Goal: Navigation & Orientation: Find specific page/section

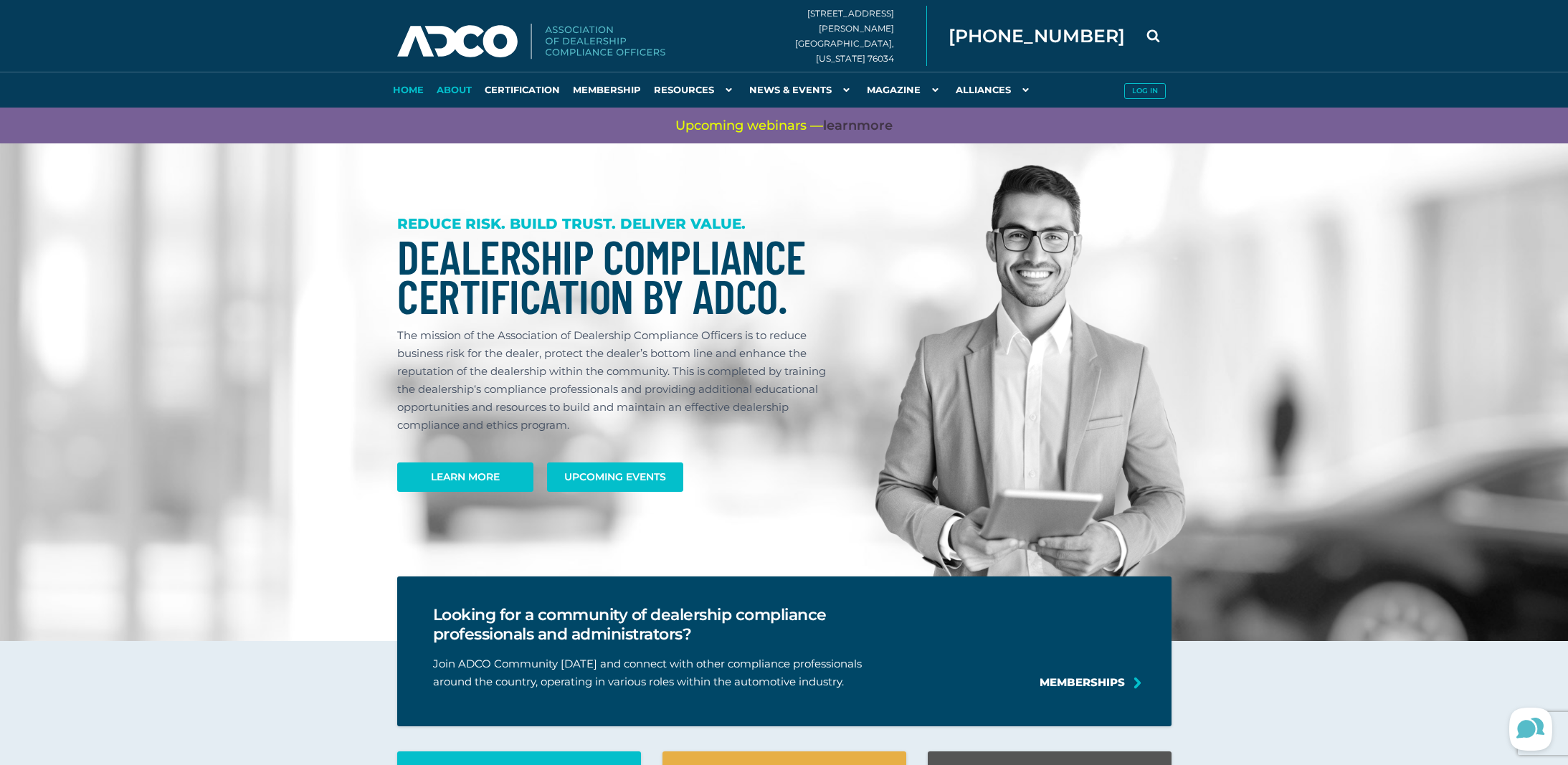
click at [461, 92] on link "About" at bounding box center [454, 89] width 48 height 36
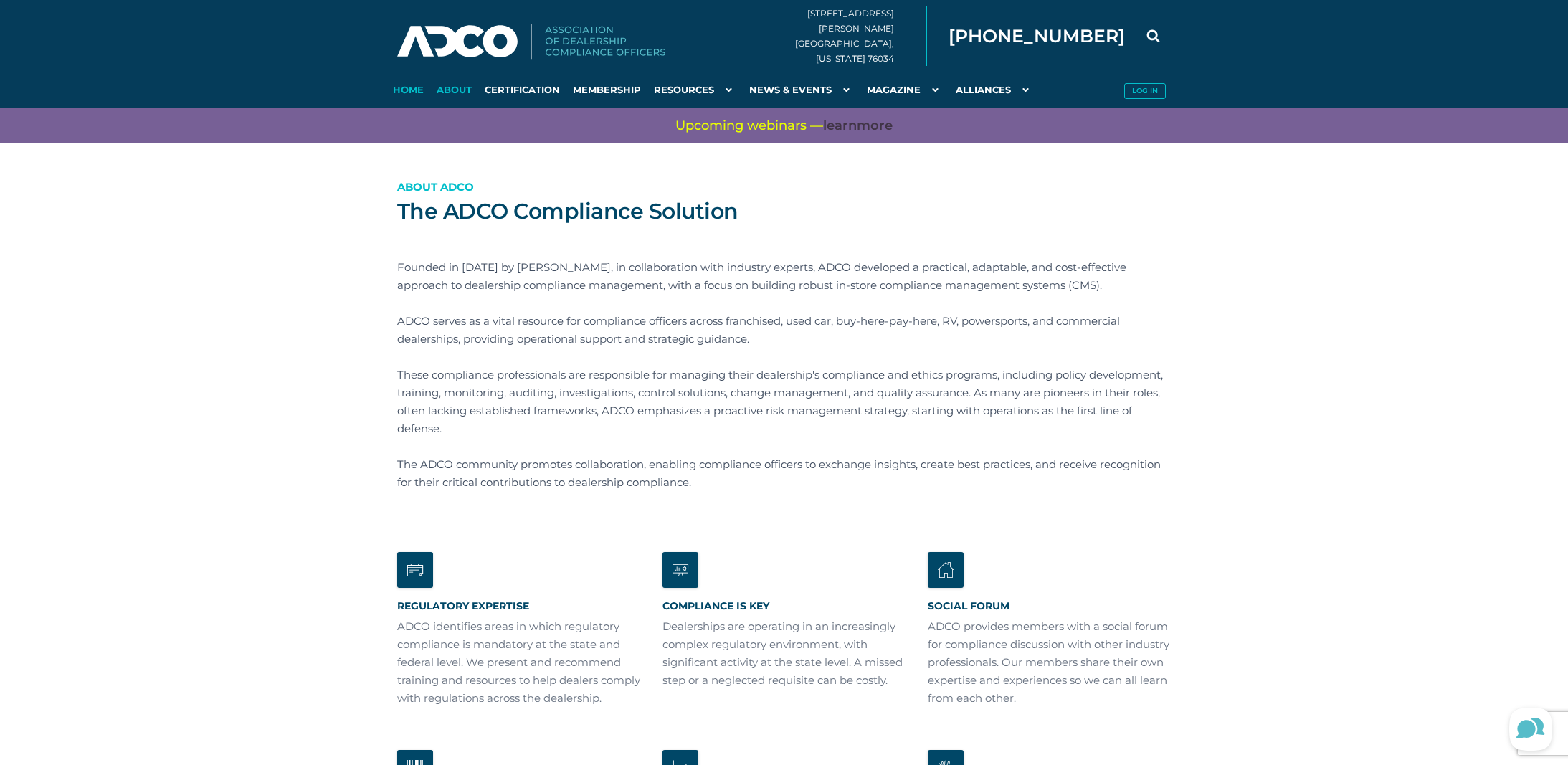
click at [405, 93] on link "Home" at bounding box center [408, 89] width 44 height 36
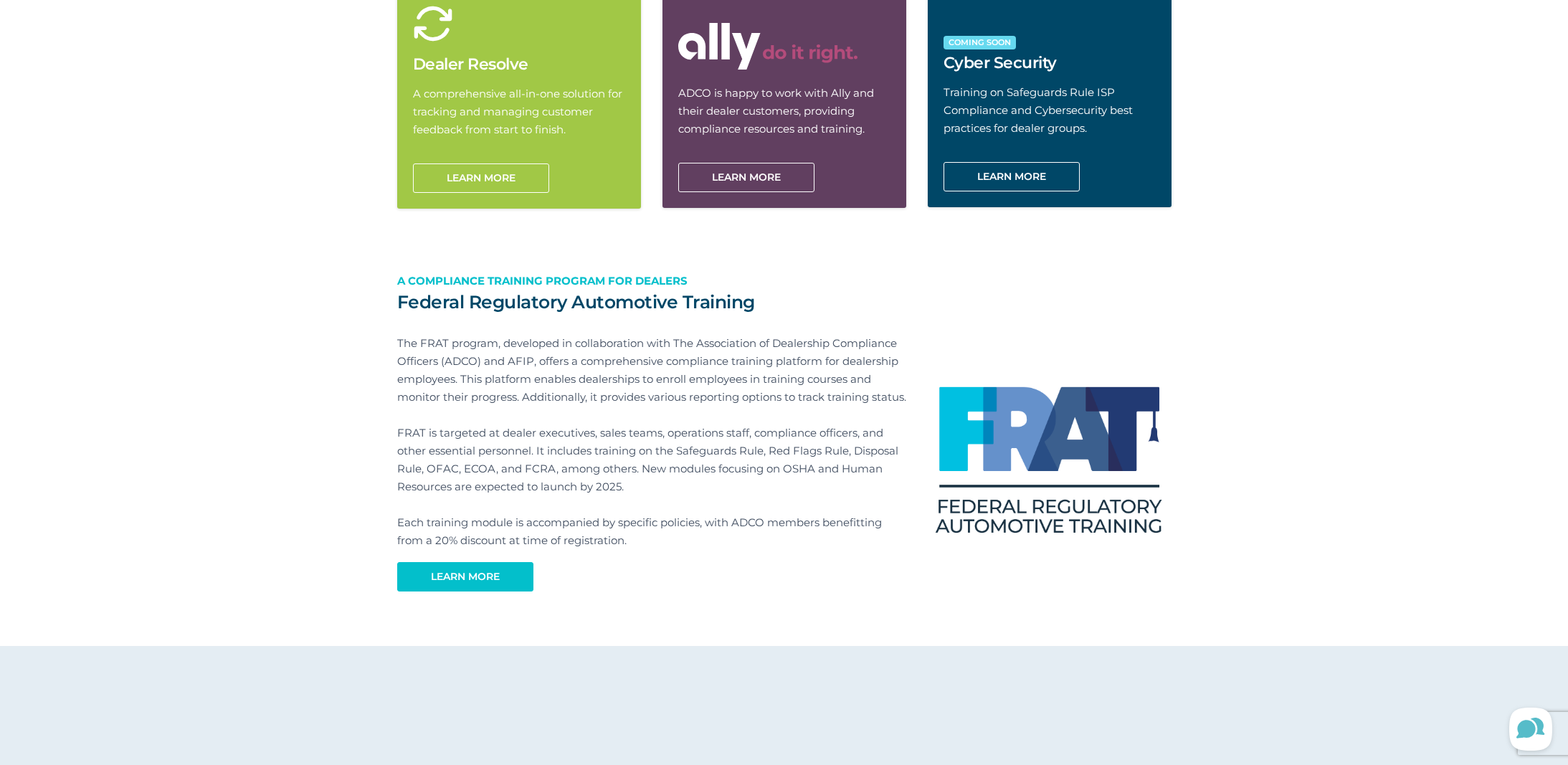
scroll to position [945, 0]
